Goal: Information Seeking & Learning: Learn about a topic

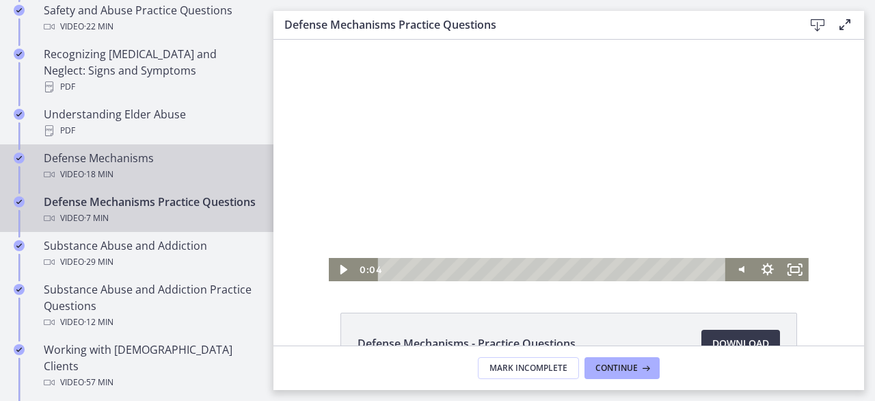
click at [183, 166] on div "Video · 18 min" at bounding box center [150, 174] width 213 height 16
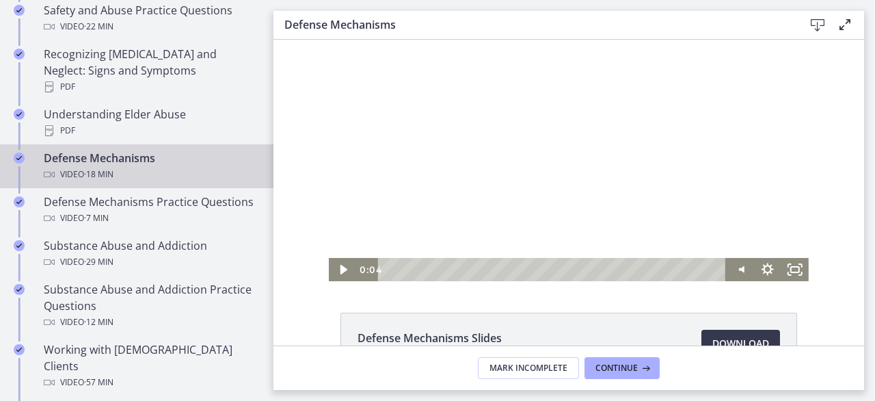
click at [318, 288] on div "Defense Mechanisms Slides 124 KB Download Opens in a new window" at bounding box center [568, 193] width 591 height 306
click at [480, 299] on div "Defense Mechanisms Slides 124 KB Download Opens in a new window" at bounding box center [568, 193] width 591 height 306
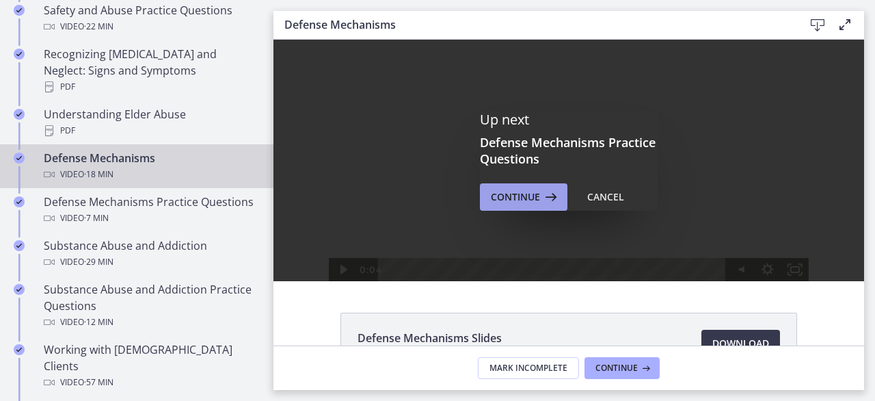
click at [529, 196] on span "Continue" at bounding box center [515, 197] width 49 height 16
